Goal: Task Accomplishment & Management: Manage account settings

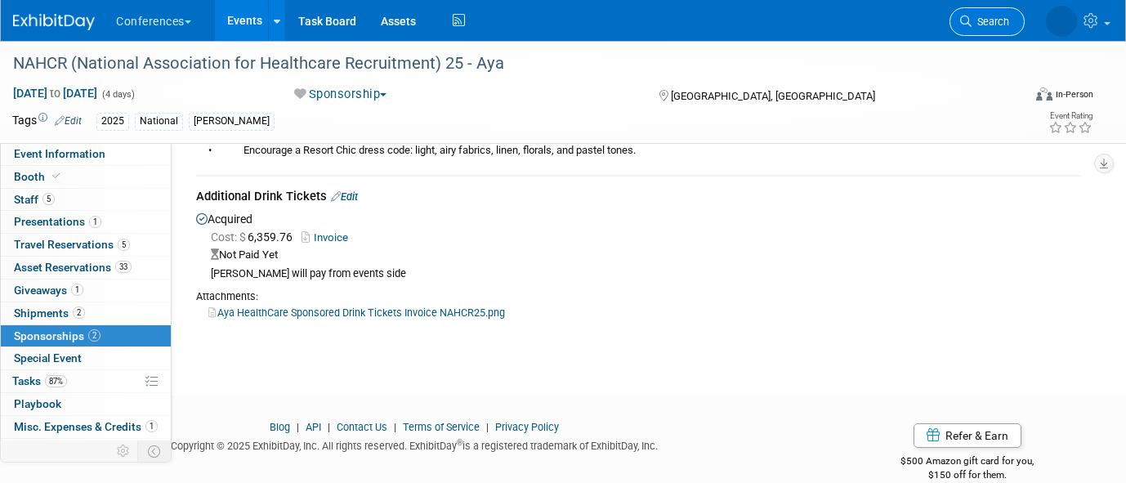
click at [986, 24] on span "Search" at bounding box center [990, 22] width 38 height 12
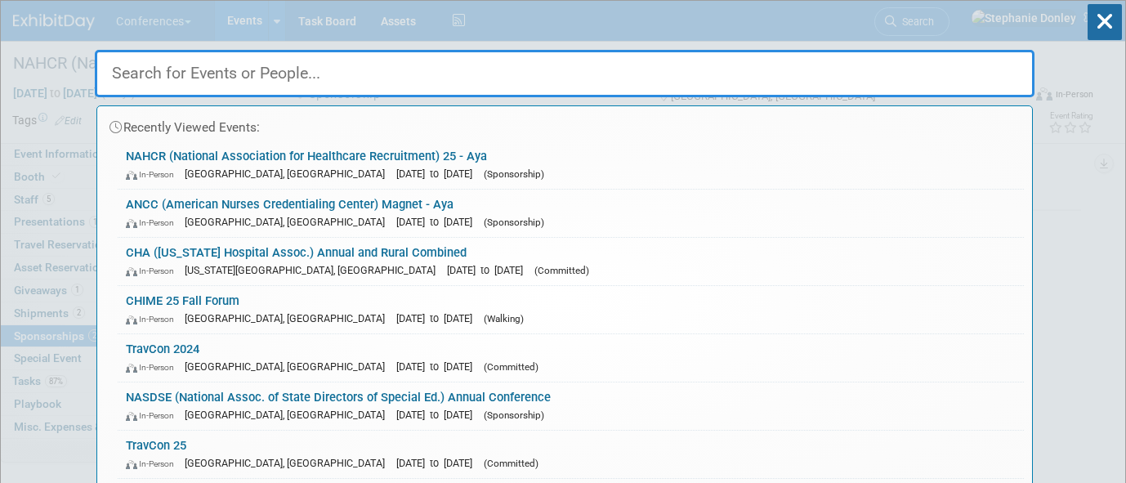
click at [441, 79] on input "text" at bounding box center [564, 73] width 939 height 47
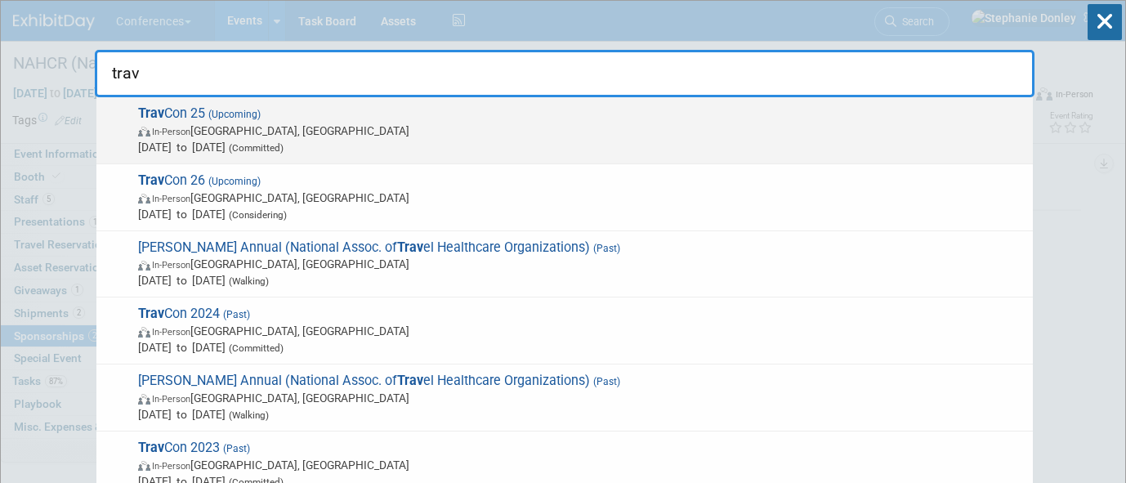
type input "trav"
click at [181, 126] on span "In-Person Las Vegas, NV" at bounding box center [581, 131] width 886 height 16
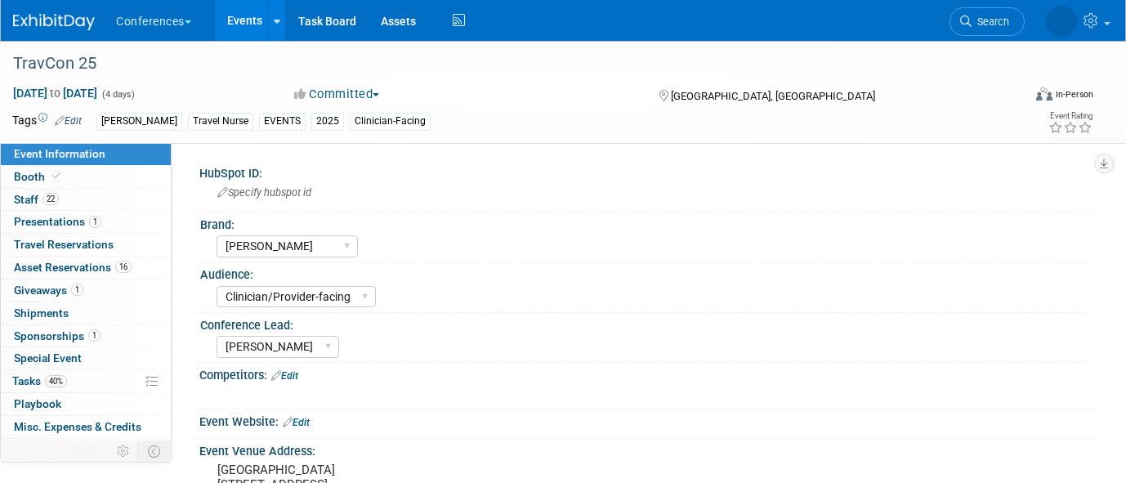
select select "[PERSON_NAME]"
select select "Clinician/Provider-facing"
select select "Stephanie"
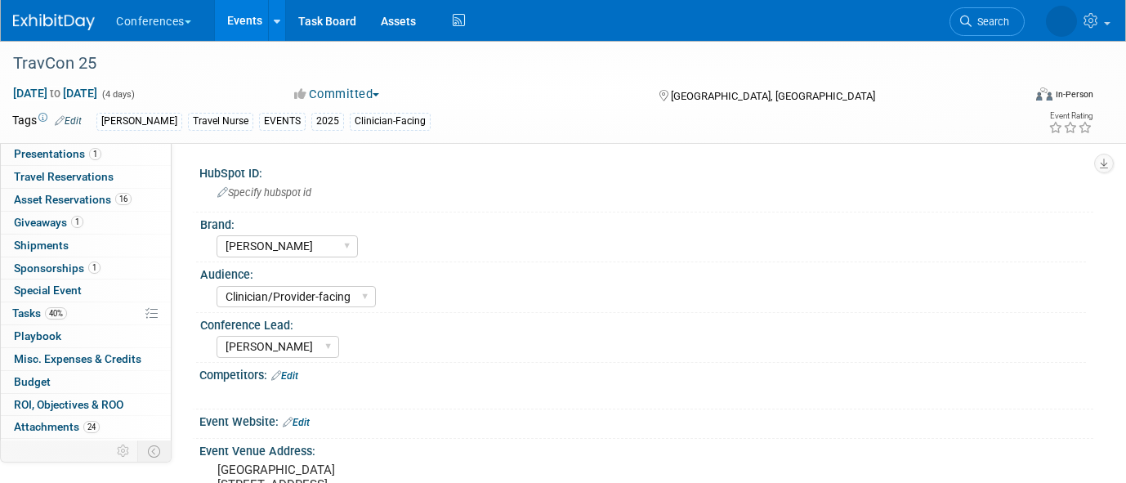
scroll to position [77, 0]
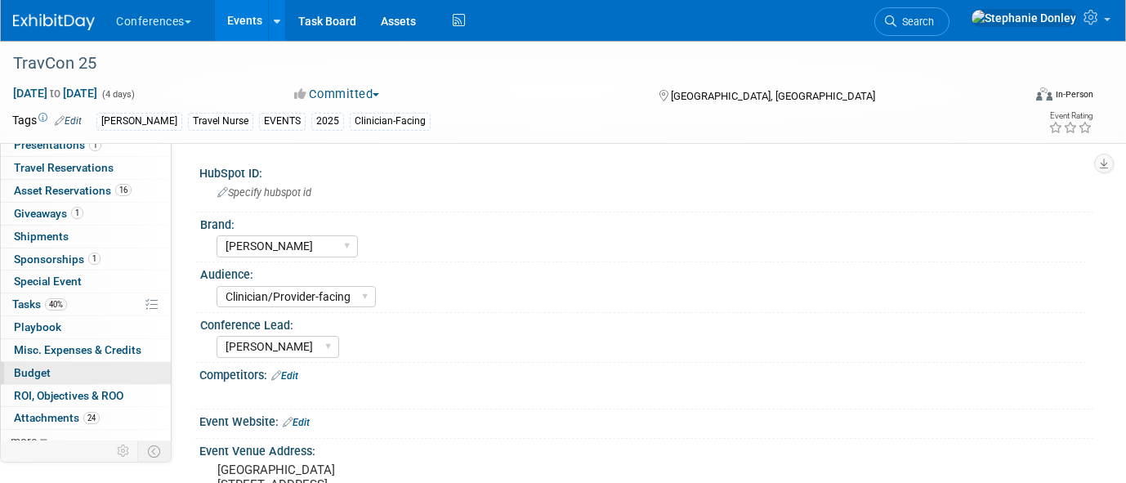
click at [58, 370] on link "Budget" at bounding box center [86, 373] width 170 height 22
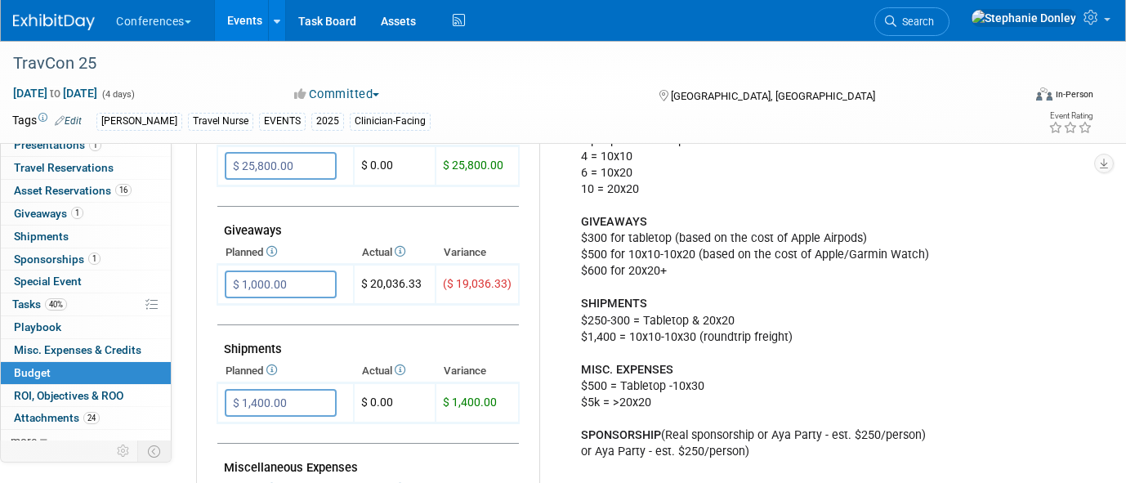
scroll to position [722, 0]
click at [292, 284] on input "$ 1,000.00" at bounding box center [281, 283] width 112 height 28
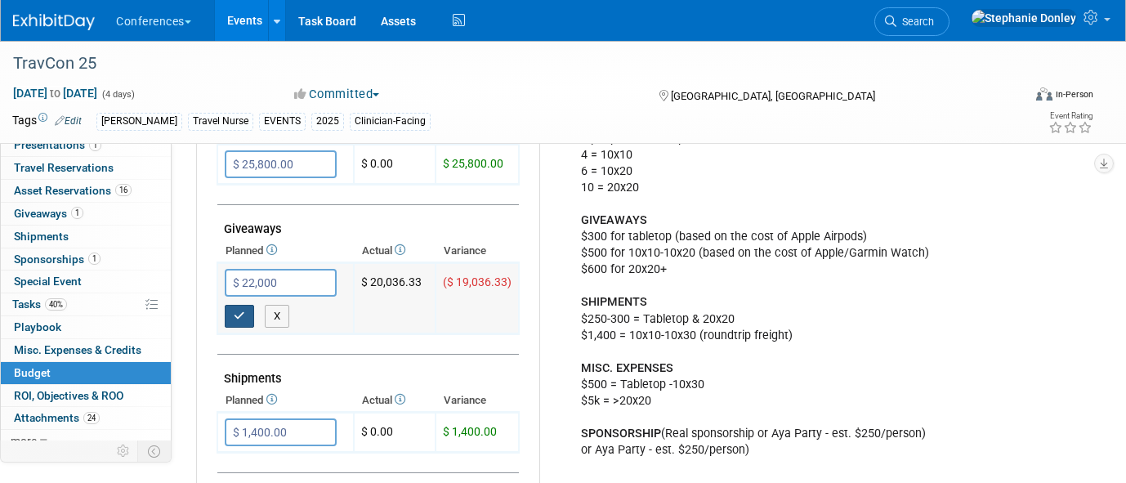
type input "$ 22,000.00"
click at [237, 315] on icon "button" at bounding box center [239, 315] width 11 height 11
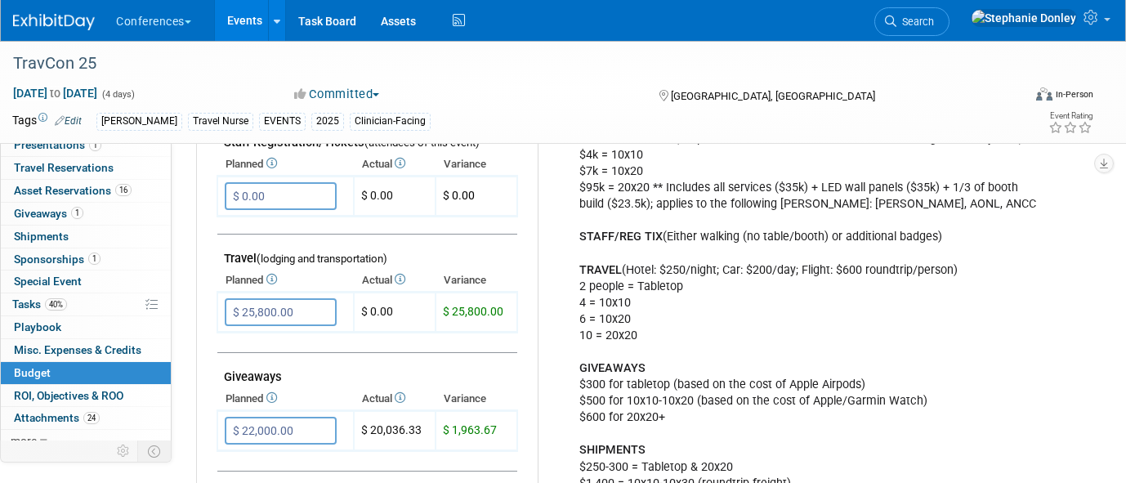
scroll to position [583, 0]
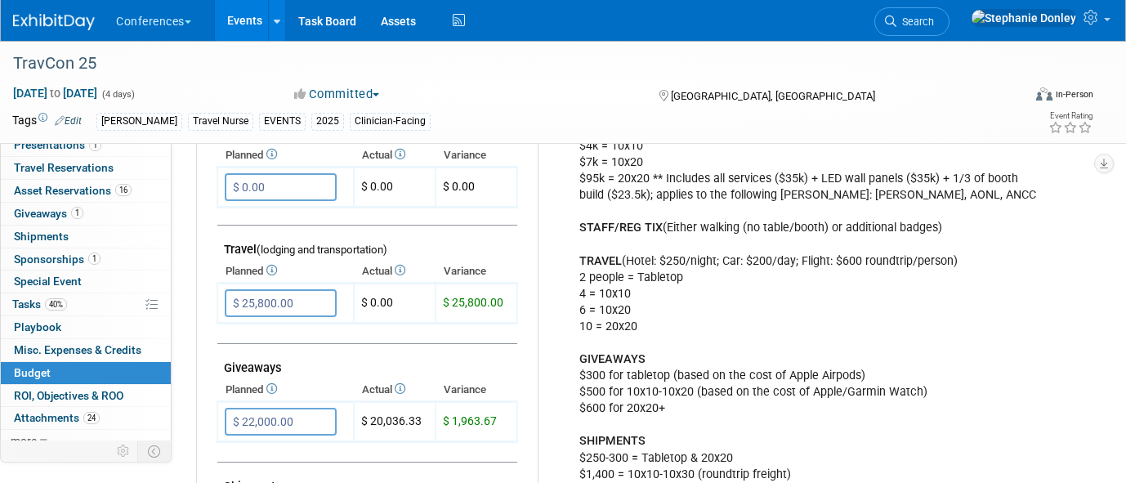
click at [766, 287] on div "Budget for SPonsorship is based off the cost of 2024's party MISC includes the …" at bounding box center [808, 252] width 481 height 705
click at [246, 20] on link "Events" at bounding box center [245, 20] width 60 height 41
